Goal: Task Accomplishment & Management: Use online tool/utility

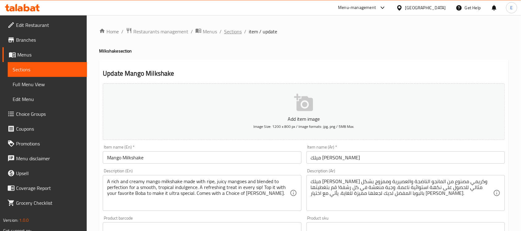
click at [233, 31] on span "Sections" at bounding box center [233, 31] width 18 height 7
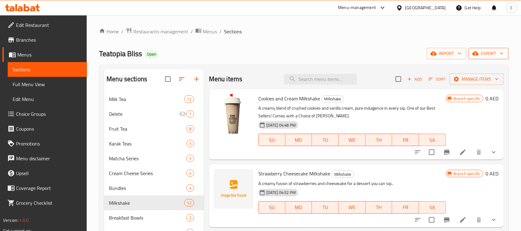
click at [476, 55] on icon "button" at bounding box center [475, 53] width 6 height 6
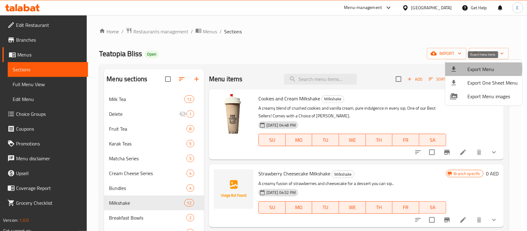
click at [474, 69] on span "Export Menu" at bounding box center [492, 68] width 50 height 7
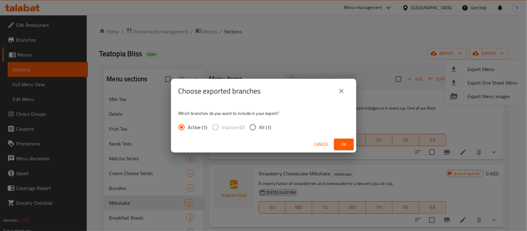
click at [346, 141] on span "Ok" at bounding box center [344, 144] width 10 height 8
